Goal: Transaction & Acquisition: Purchase product/service

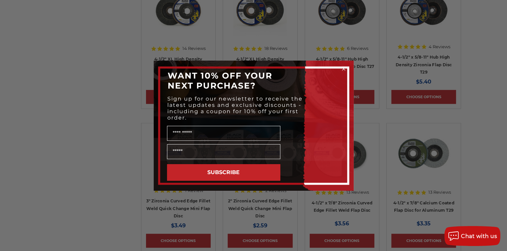
scroll to position [496, 0]
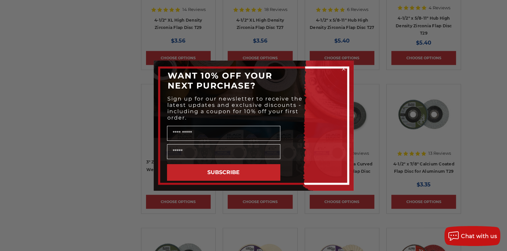
click at [343, 68] on icon "Close dialog" at bounding box center [343, 69] width 3 height 3
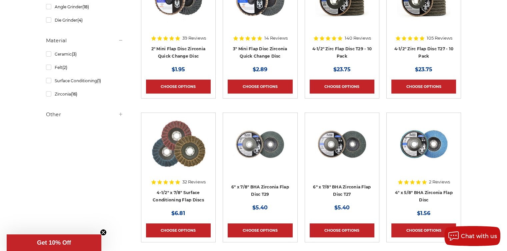
scroll to position [0, 0]
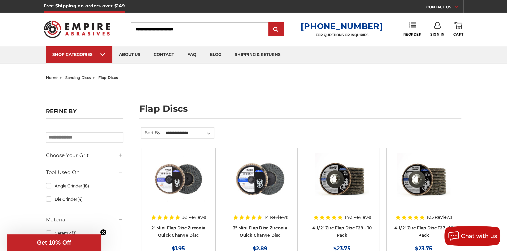
click at [179, 29] on input "Search" at bounding box center [200, 29] width 138 height 14
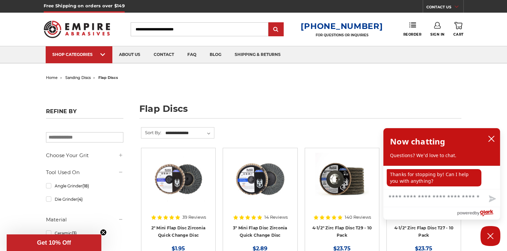
type input "*"
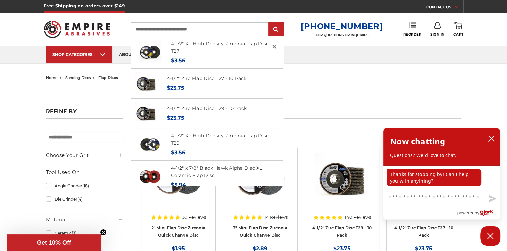
type input "**********"
click at [269, 23] on input "submit" at bounding box center [275, 29] width 13 height 13
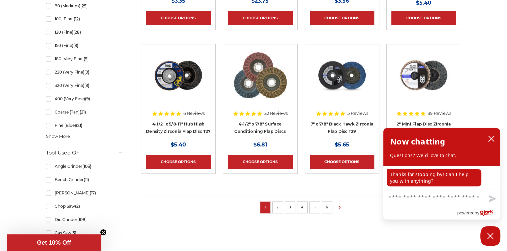
scroll to position [440, 0]
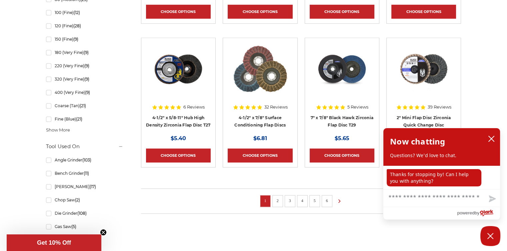
click at [277, 199] on link "2" at bounding box center [277, 200] width 7 height 7
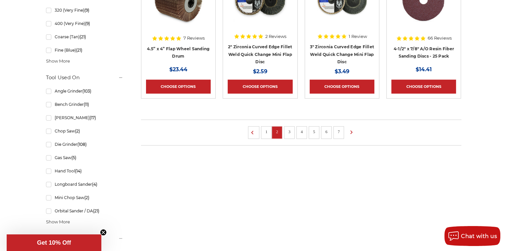
scroll to position [505, 0]
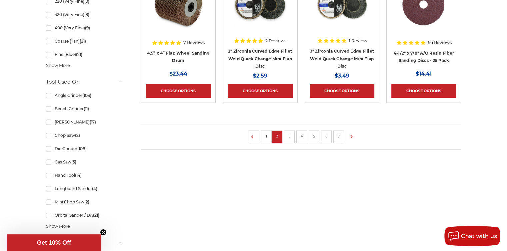
click at [288, 133] on link "3" at bounding box center [289, 136] width 7 height 7
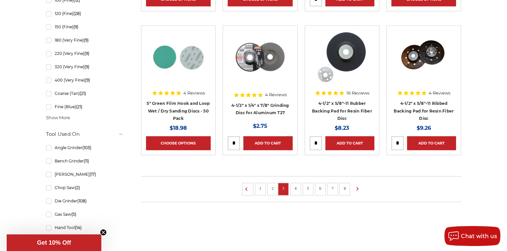
scroll to position [471, 0]
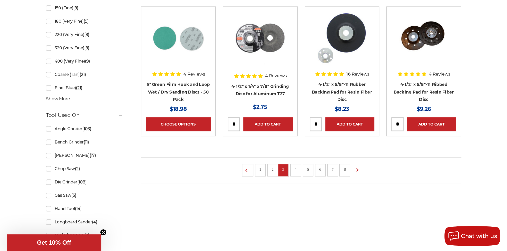
click at [296, 167] on link "4" at bounding box center [295, 169] width 7 height 7
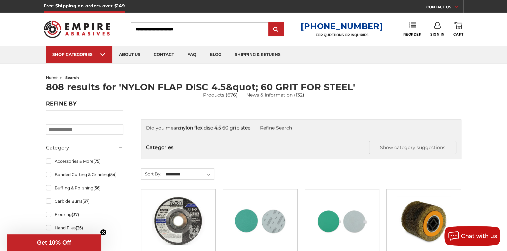
click at [202, 27] on input "Search" at bounding box center [200, 29] width 138 height 14
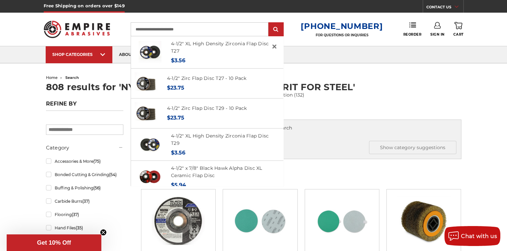
type input "**********"
click at [269, 23] on input "submit" at bounding box center [275, 29] width 13 height 13
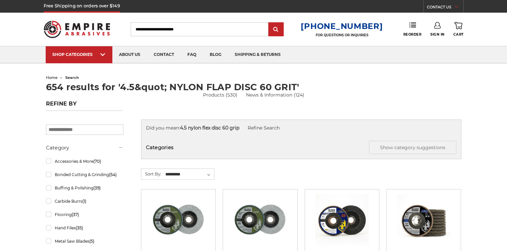
click at [283, 26] on input "submit" at bounding box center [275, 29] width 13 height 13
